Goal: Transaction & Acquisition: Book appointment/travel/reservation

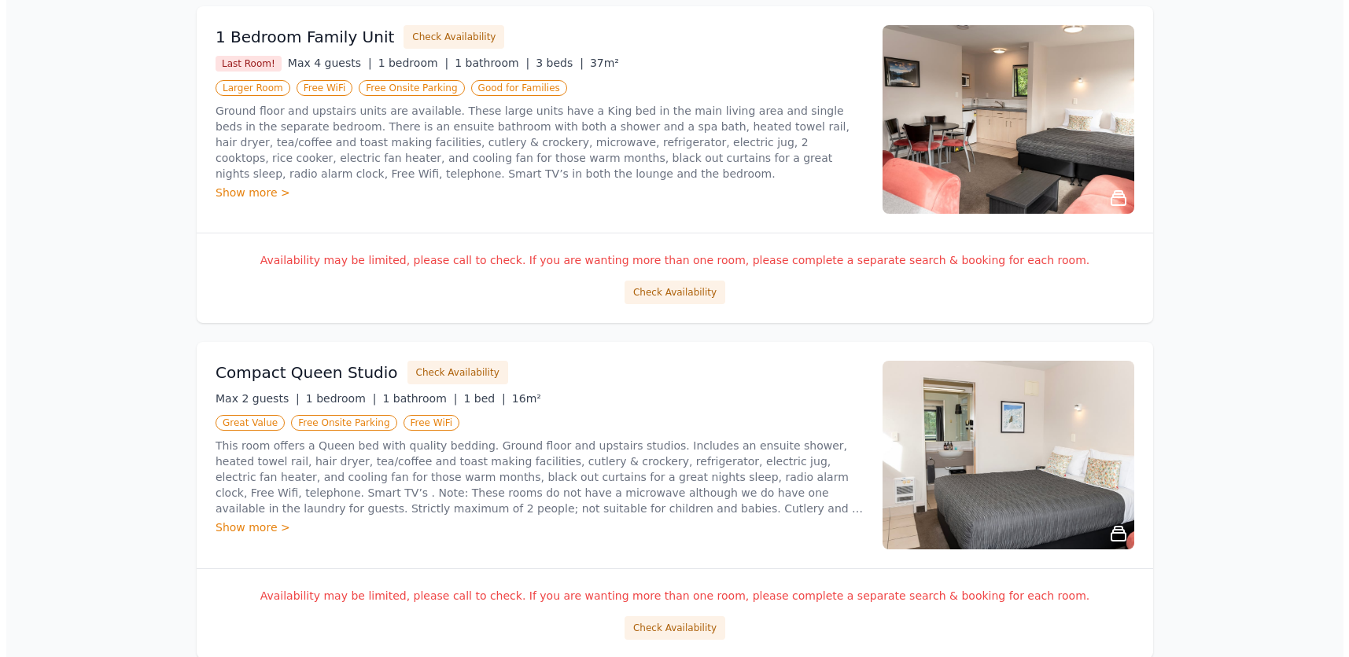
scroll to position [157, 0]
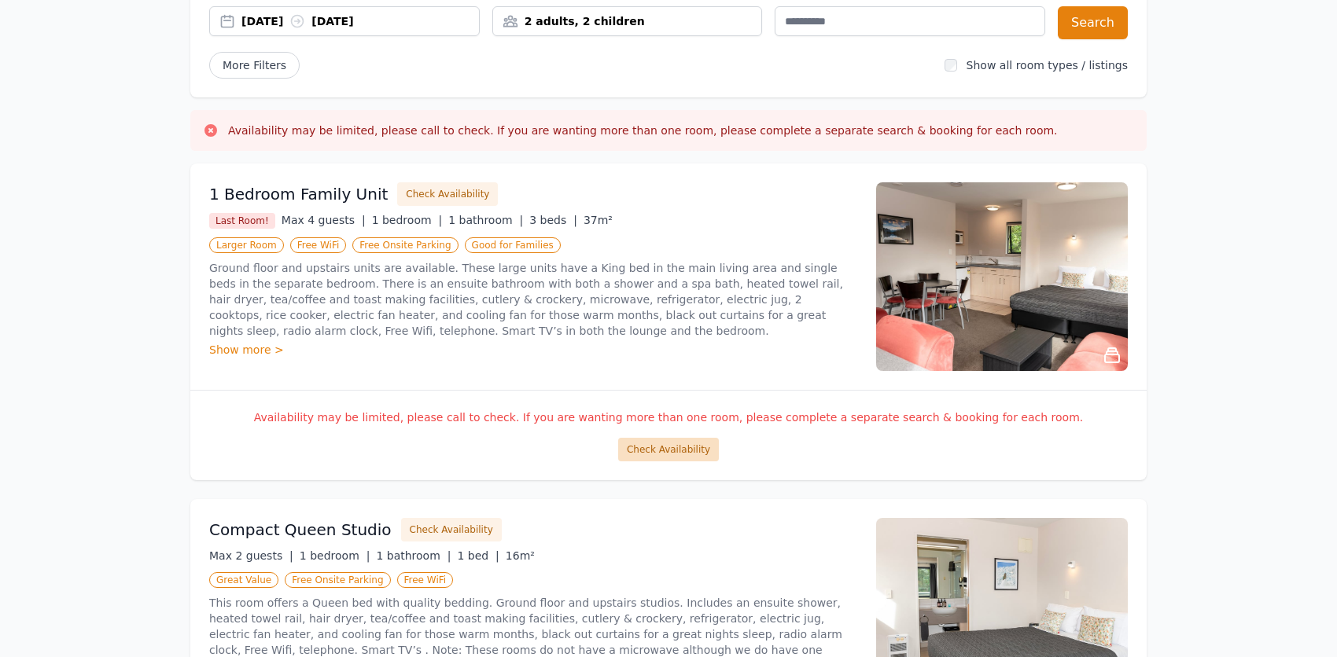
click at [692, 444] on button "Check Availability" at bounding box center [668, 450] width 101 height 24
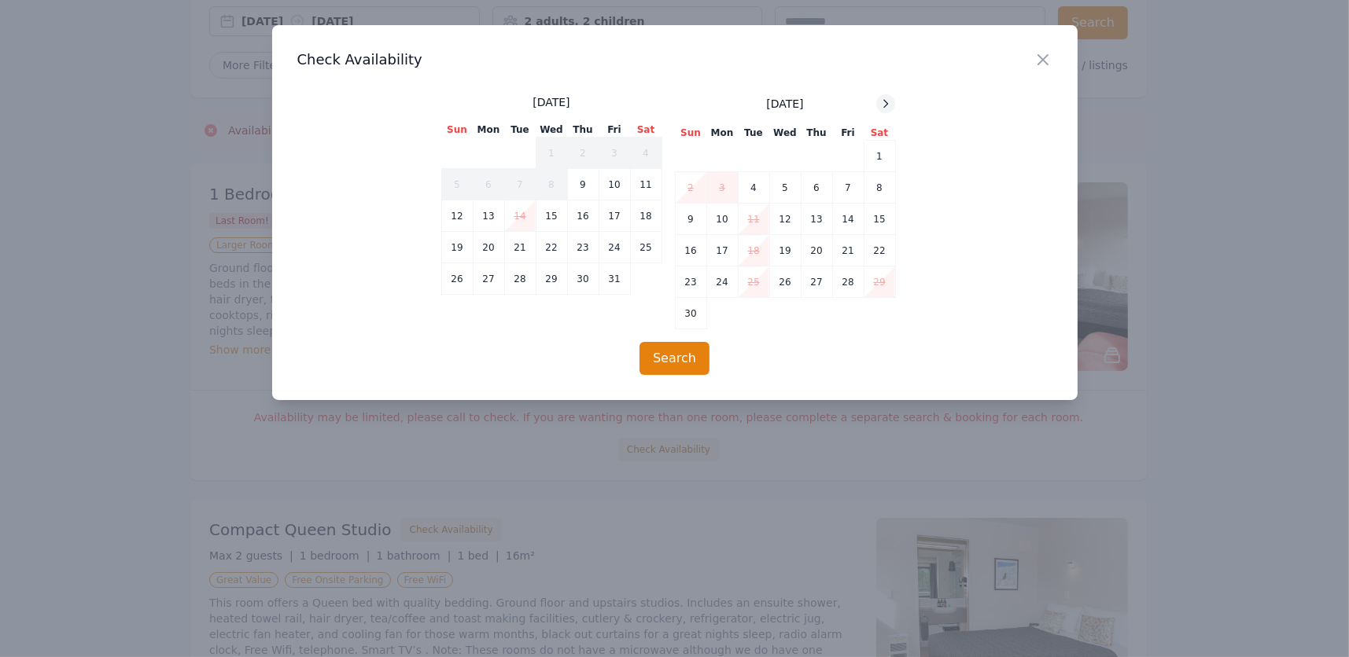
click at [885, 101] on icon at bounding box center [885, 104] width 13 height 13
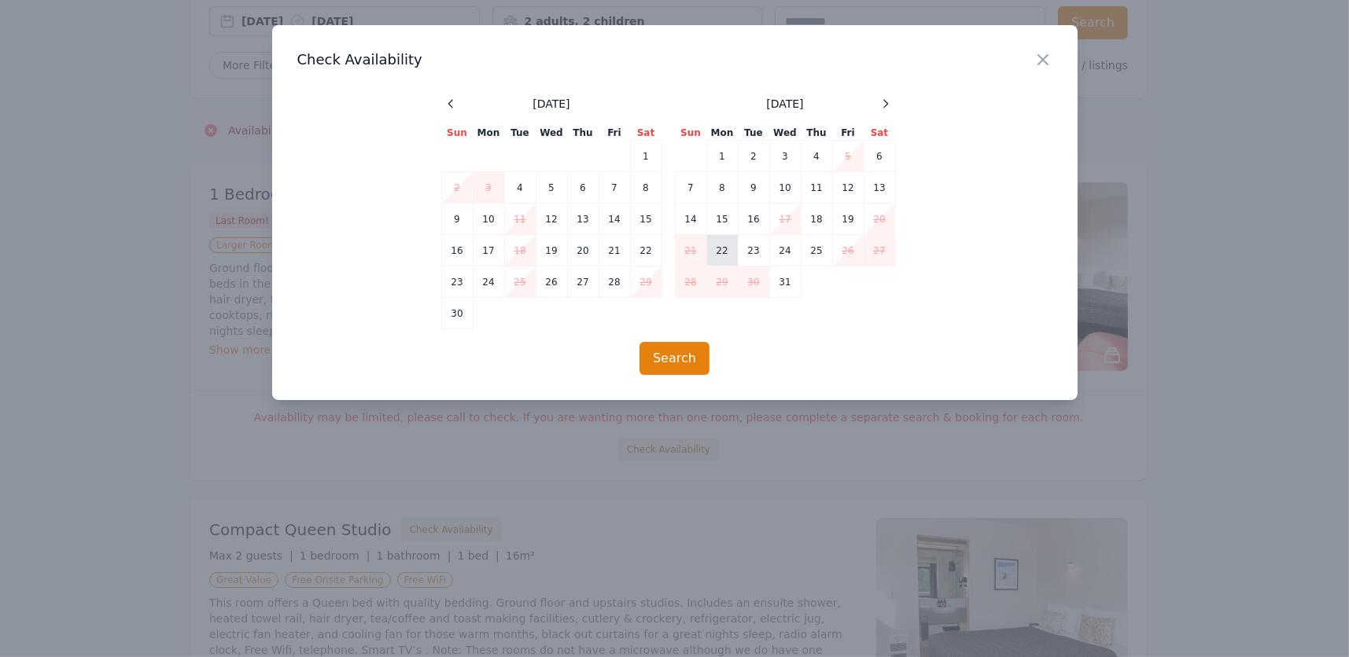
click at [719, 256] on td "22" at bounding box center [721, 250] width 31 height 31
click at [814, 254] on td "25" at bounding box center [816, 250] width 31 height 31
click at [684, 352] on button "Search" at bounding box center [674, 358] width 70 height 33
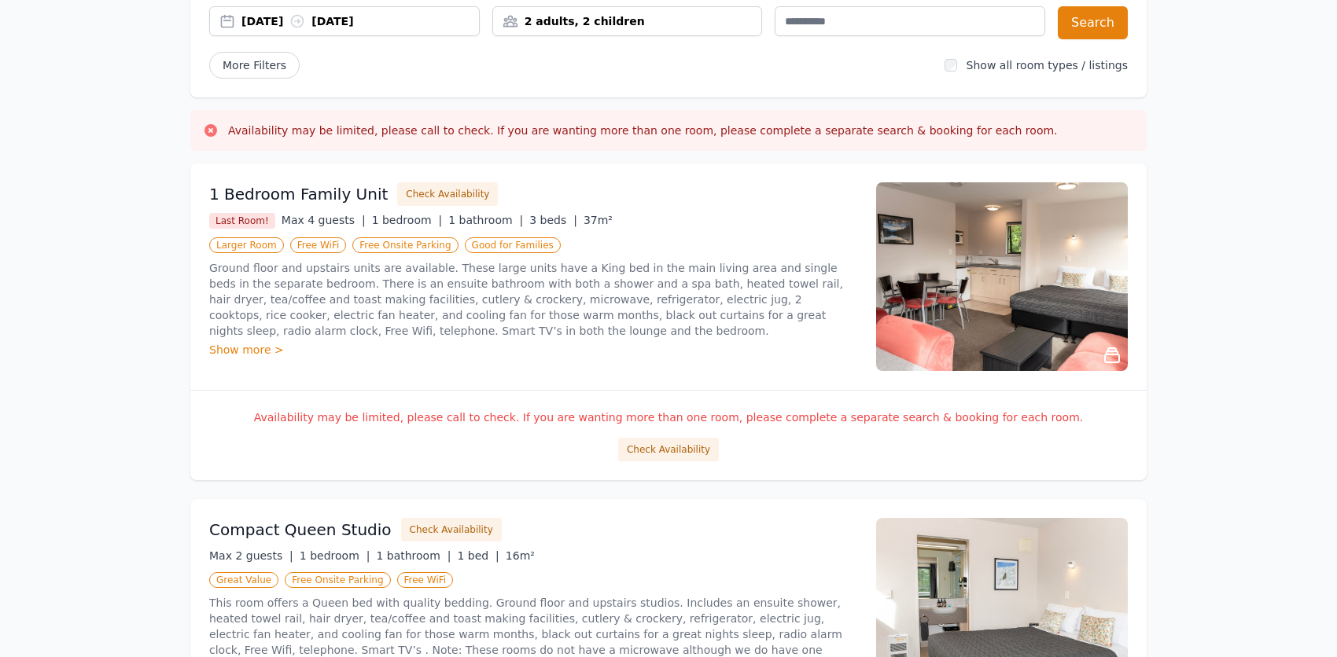
click at [950, 231] on img at bounding box center [1002, 276] width 252 height 189
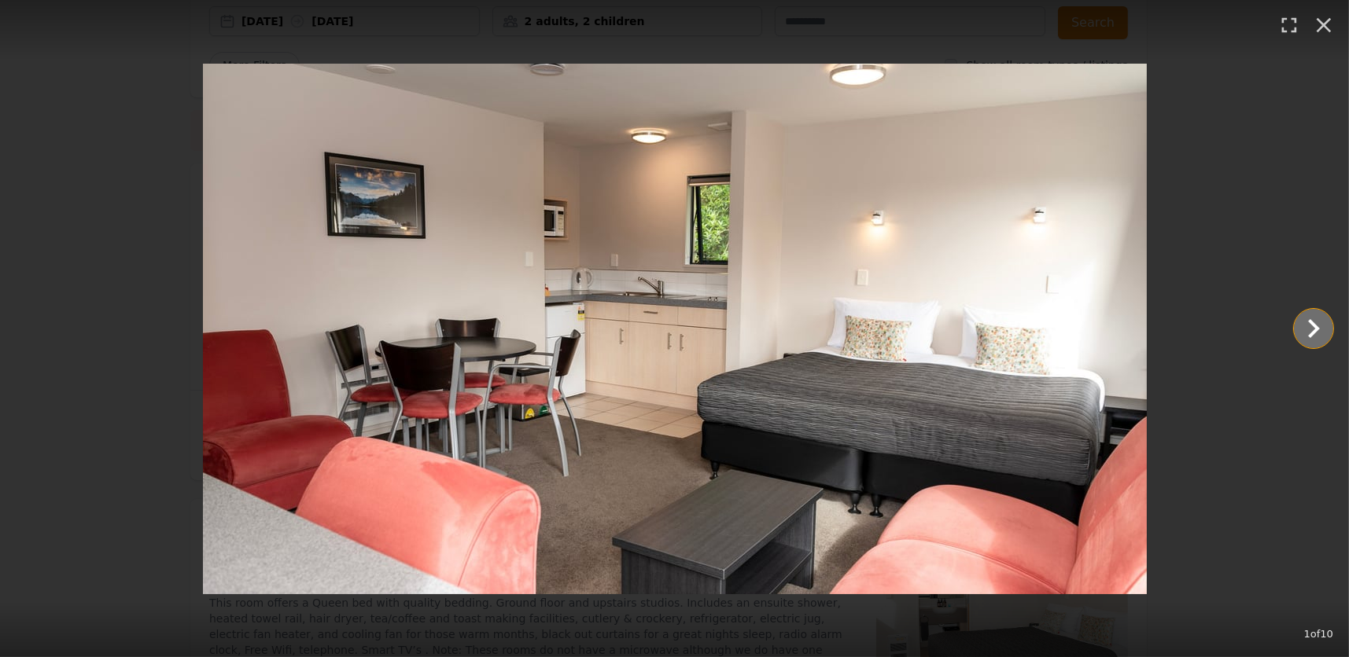
click at [1309, 330] on icon "Show slide 2 of 10" at bounding box center [1313, 329] width 38 height 38
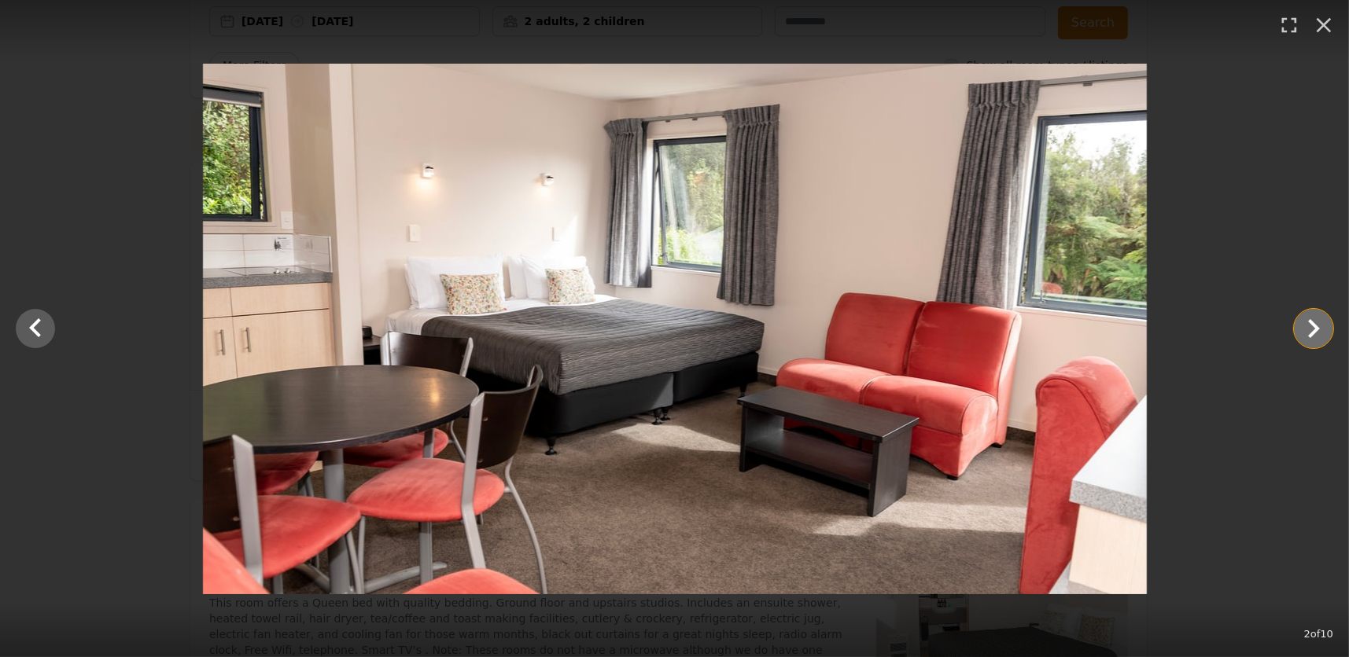
click at [1309, 330] on icon "Show slide 3 of 10" at bounding box center [1313, 329] width 38 height 38
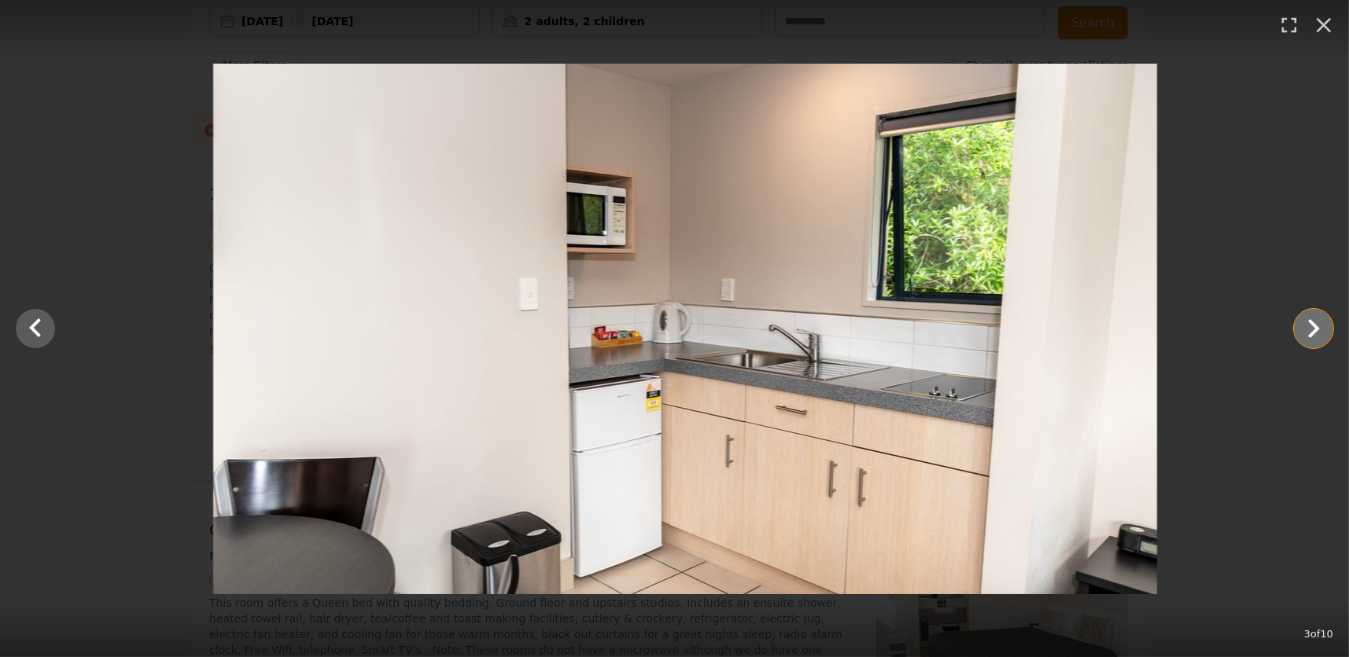
click at [1309, 330] on icon "Show slide 4 of 10" at bounding box center [1313, 329] width 38 height 38
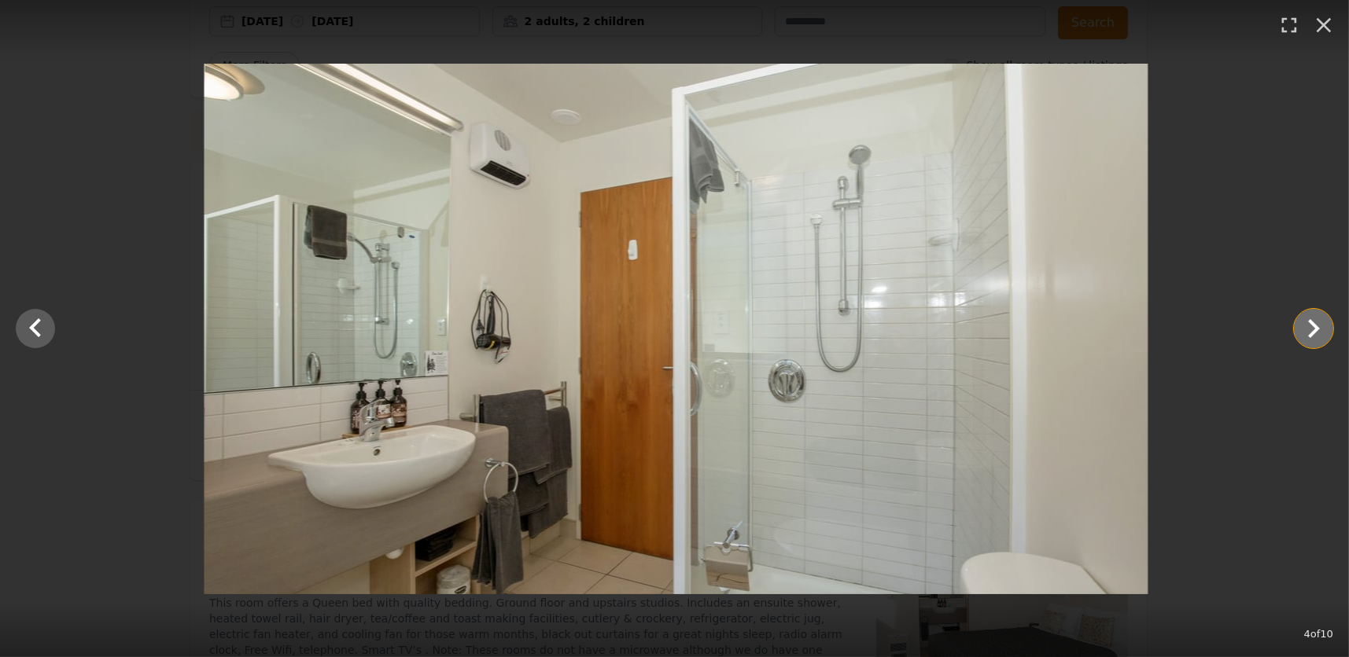
click at [1309, 330] on icon "Show slide 5 of 10" at bounding box center [1313, 329] width 38 height 38
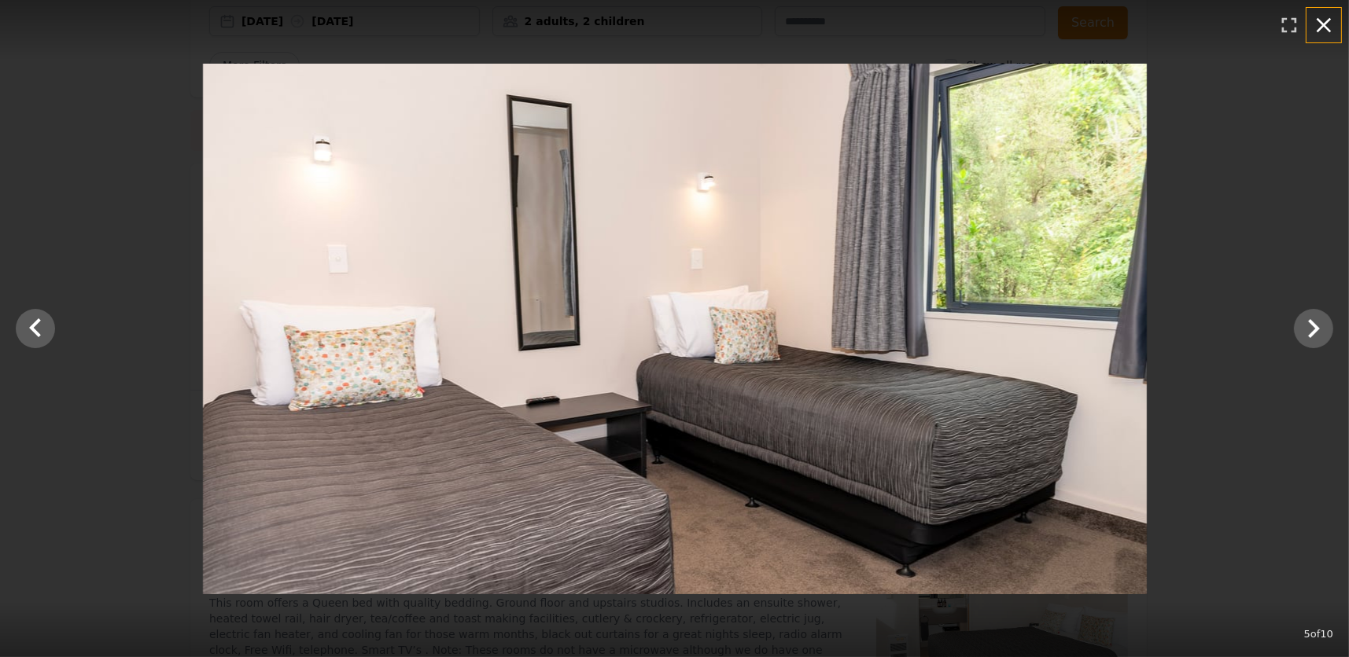
click at [1323, 26] on icon "button" at bounding box center [1323, 25] width 15 height 15
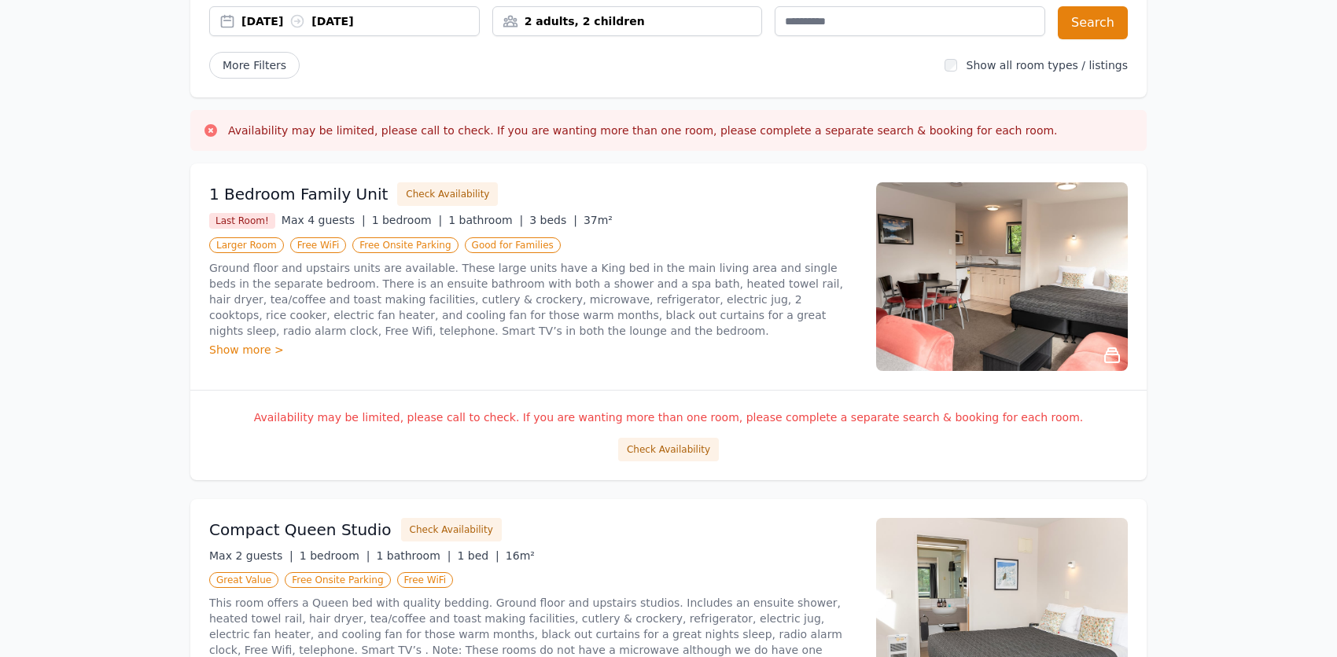
click at [238, 348] on div "Show more >" at bounding box center [533, 350] width 648 height 16
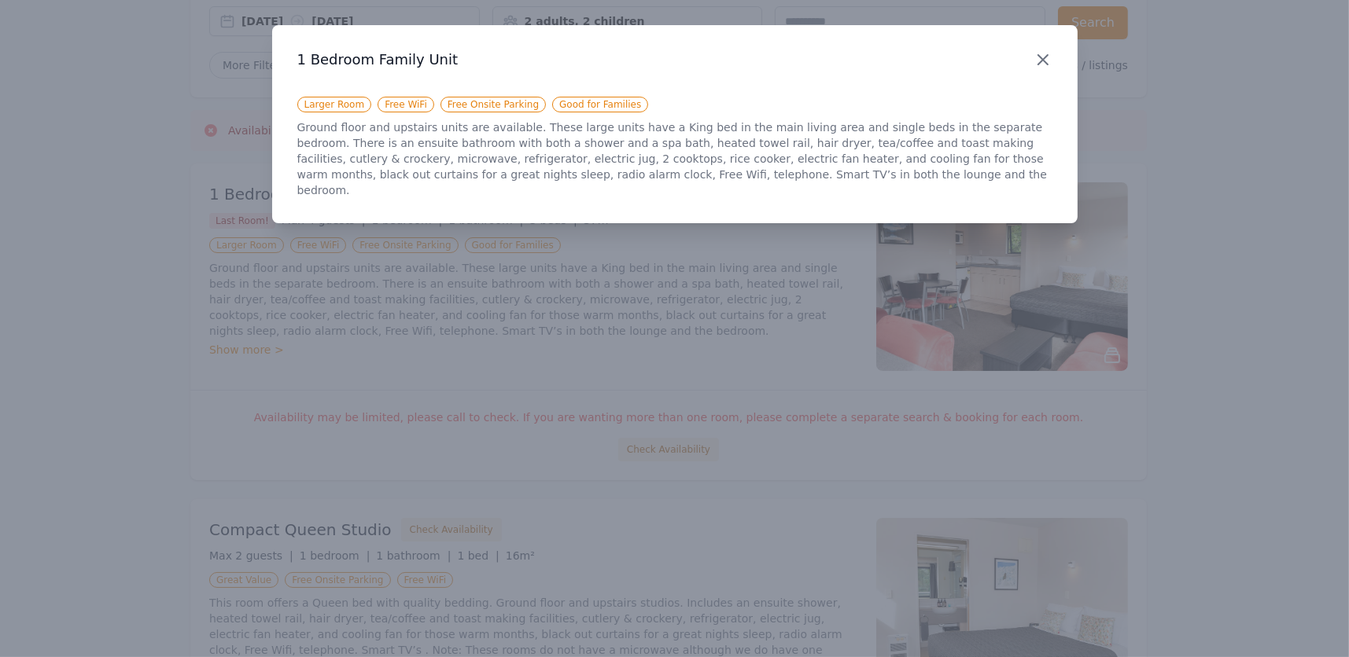
click at [1045, 64] on icon "button" at bounding box center [1042, 59] width 19 height 19
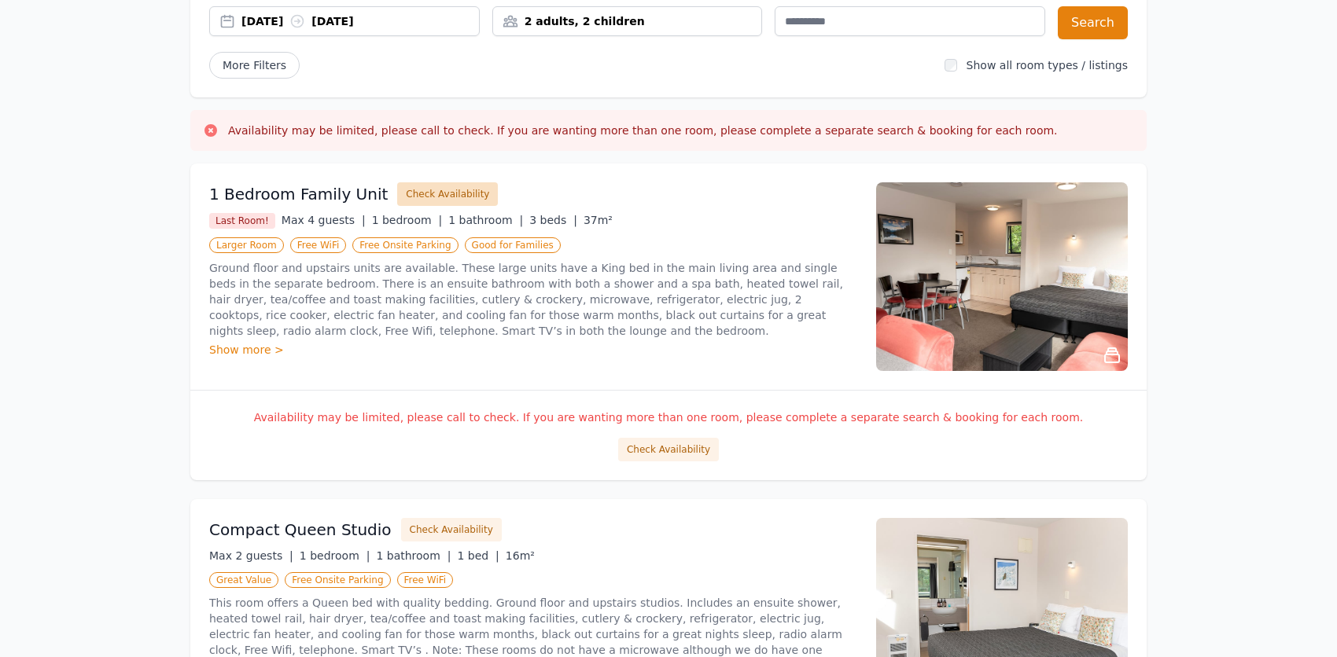
click at [430, 199] on button "Check Availability" at bounding box center [447, 194] width 101 height 24
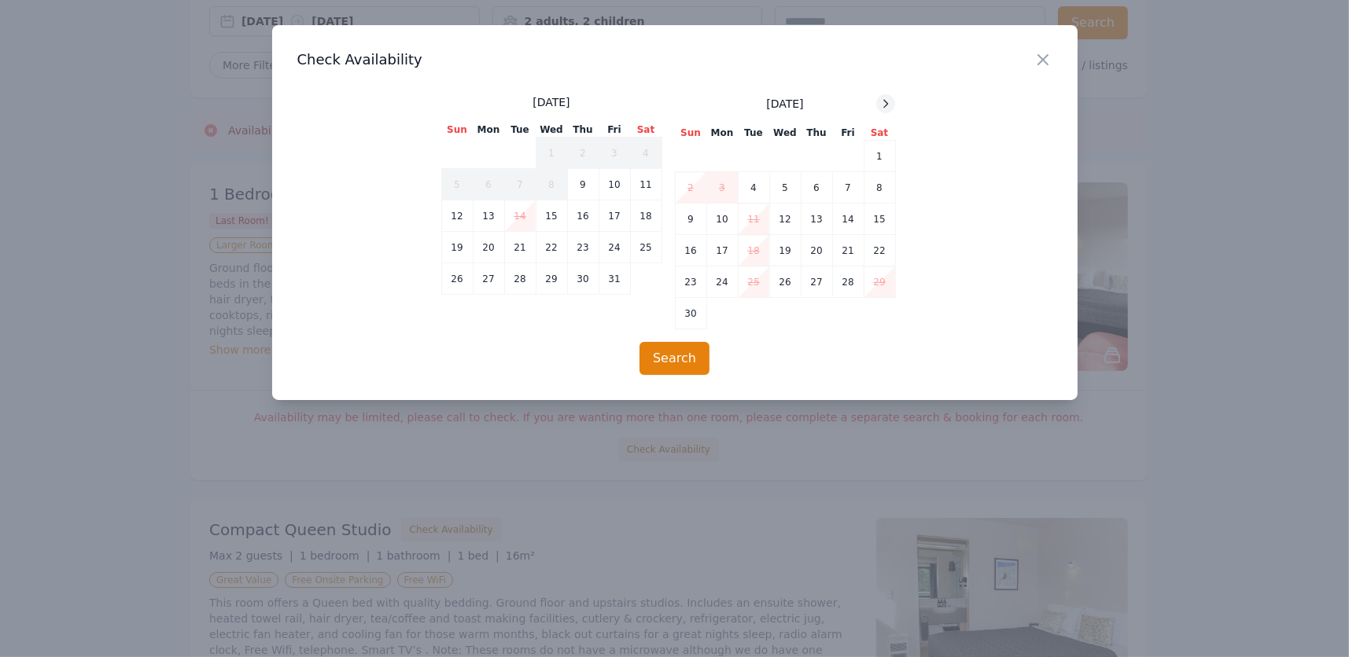
click at [889, 103] on icon at bounding box center [885, 104] width 13 height 13
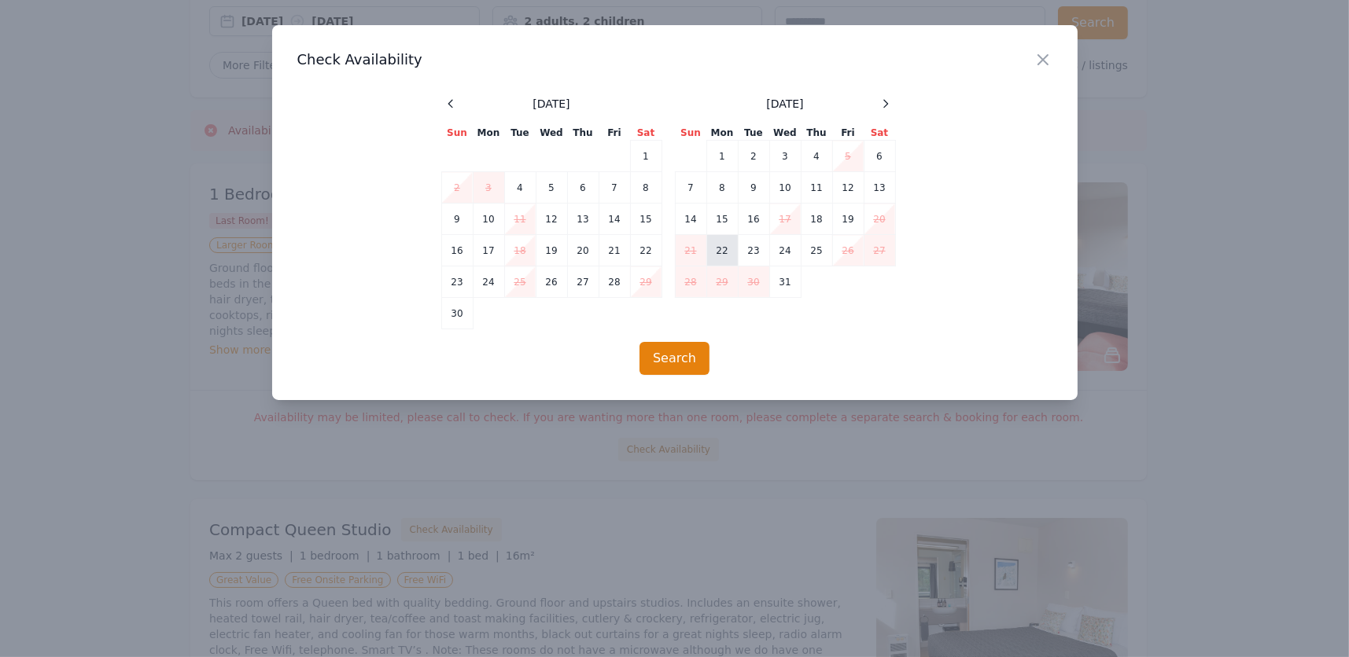
click at [717, 246] on td "22" at bounding box center [721, 250] width 31 height 31
click at [812, 250] on td "25" at bounding box center [816, 250] width 31 height 31
click at [688, 362] on button "Search" at bounding box center [674, 358] width 70 height 33
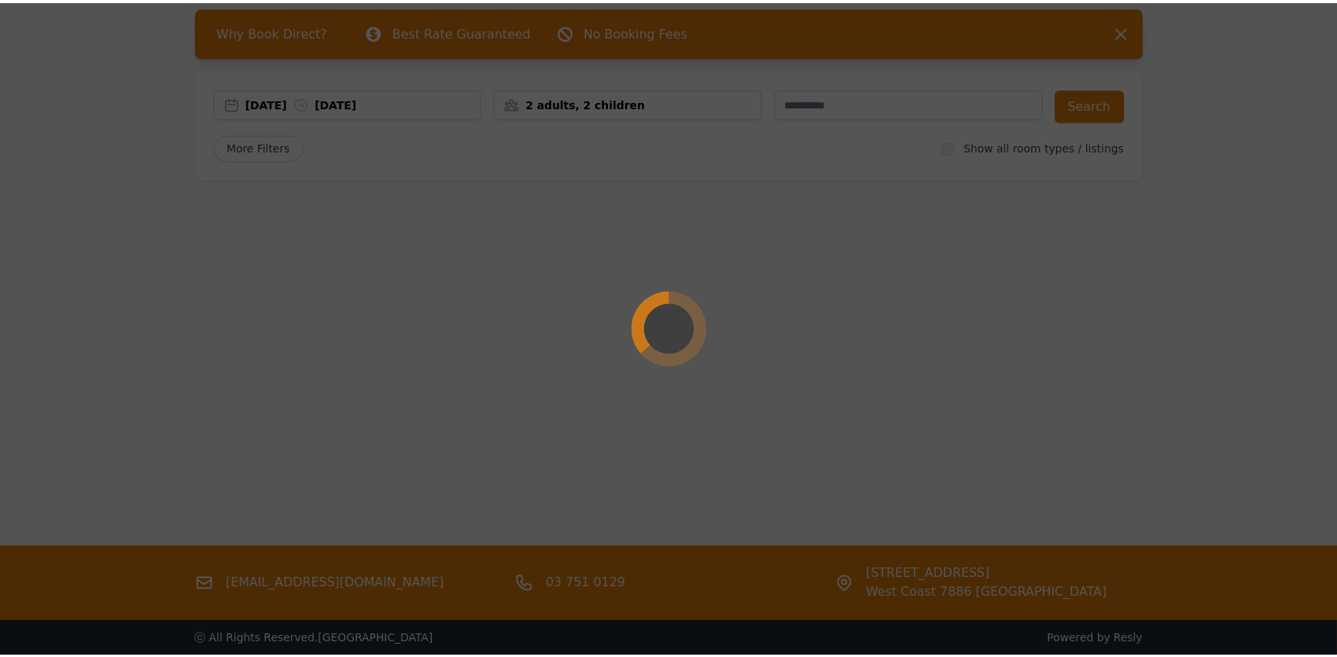
scroll to position [0, 0]
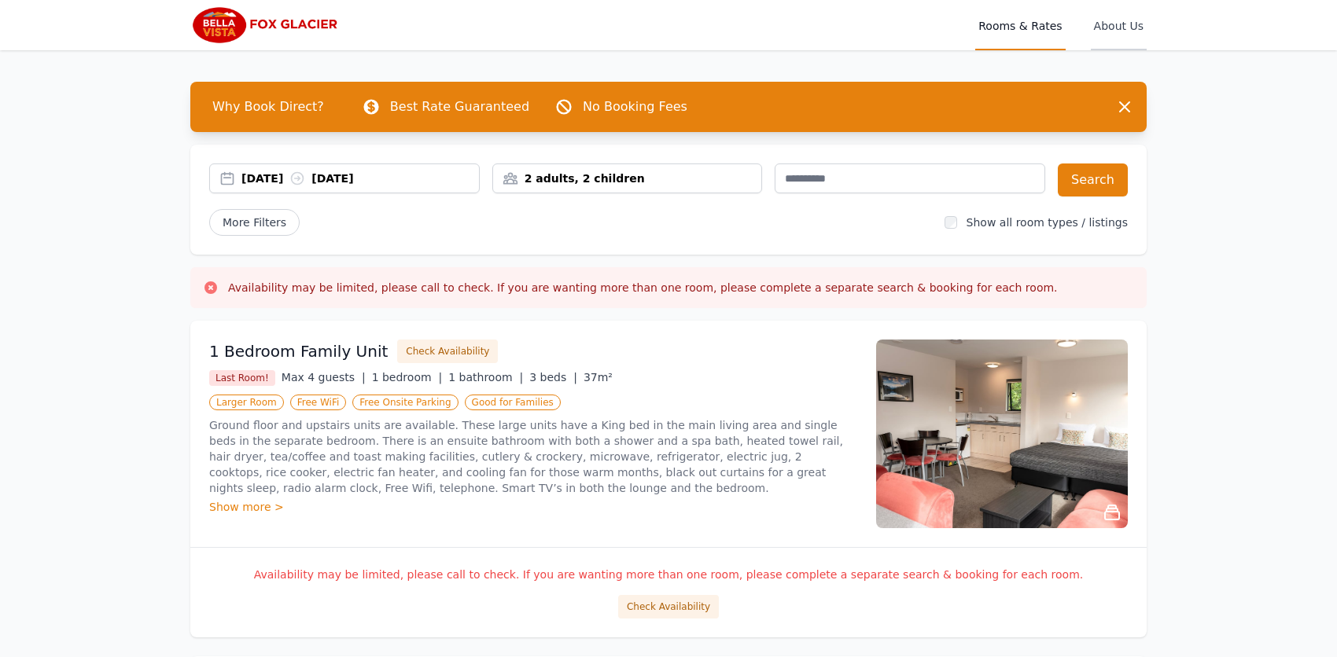
click at [1130, 24] on span "About Us" at bounding box center [1119, 25] width 56 height 50
